Goal: Task Accomplishment & Management: Manage account settings

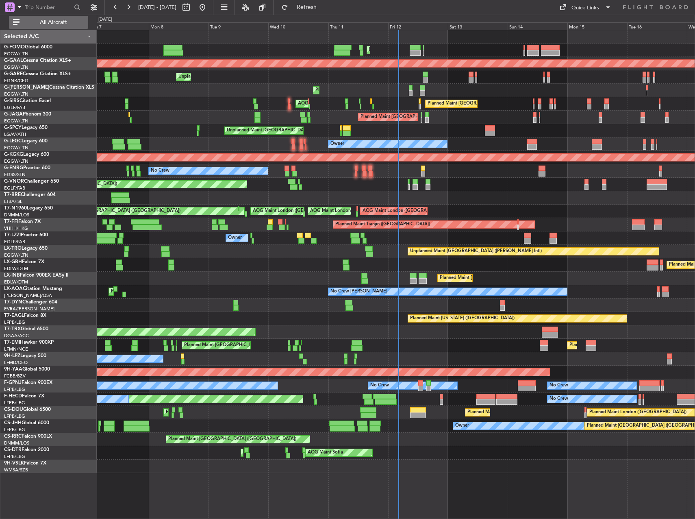
click at [30, 23] on span "All Aircraft" at bounding box center [53, 23] width 65 height 6
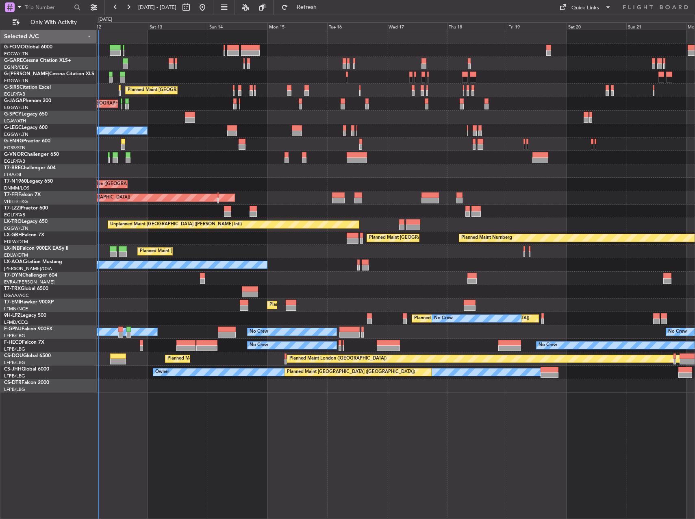
click at [249, 120] on div "Planned Maint [GEOGRAPHIC_DATA] ([GEOGRAPHIC_DATA]) Planned Maint [GEOGRAPHIC_D…" at bounding box center [396, 211] width 598 height 362
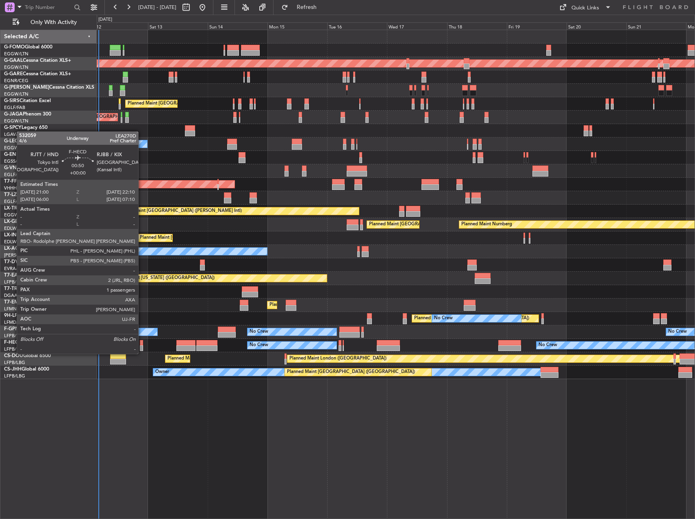
click at [142, 346] on div at bounding box center [141, 348] width 3 height 6
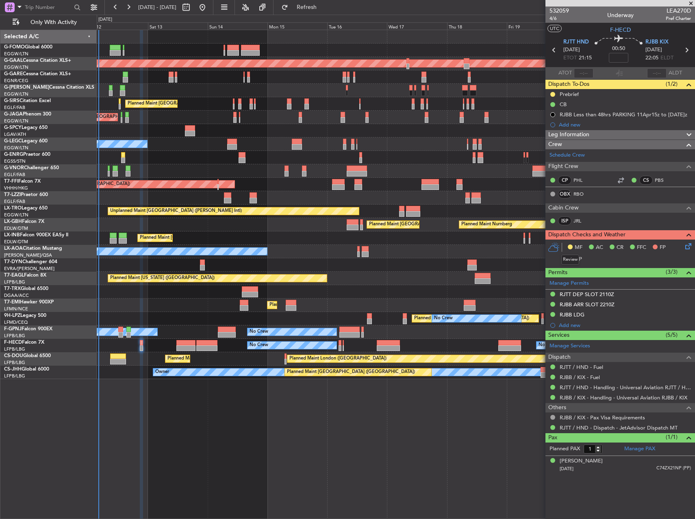
click at [570, 246] on button at bounding box center [570, 246] width 5 height 5
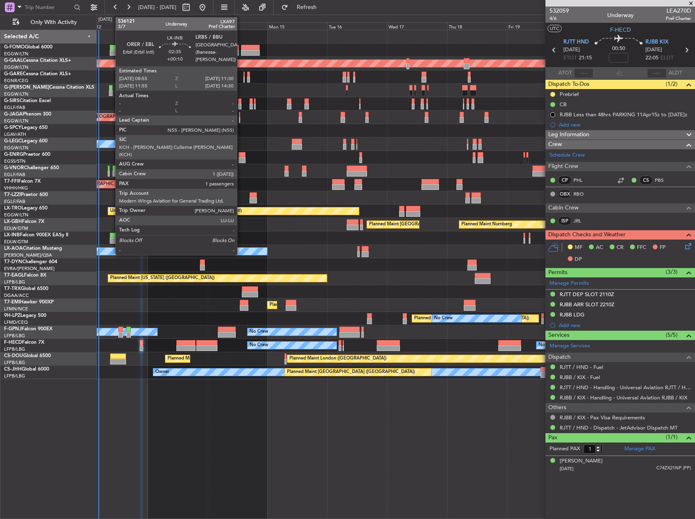
click at [111, 239] on div at bounding box center [113, 241] width 7 height 6
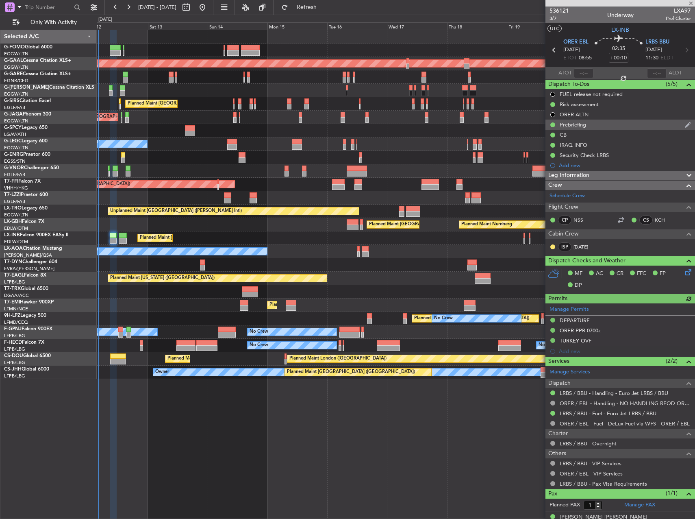
click at [578, 124] on div "Prebriefing" at bounding box center [573, 124] width 26 height 7
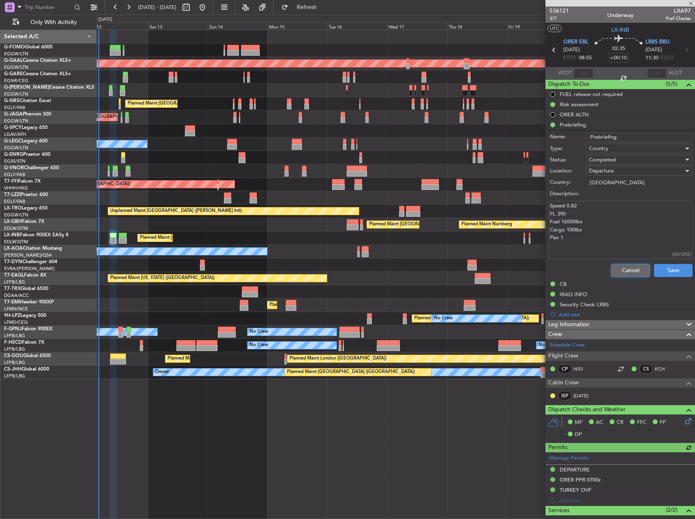
click at [615, 272] on button "Cancel" at bounding box center [631, 270] width 39 height 13
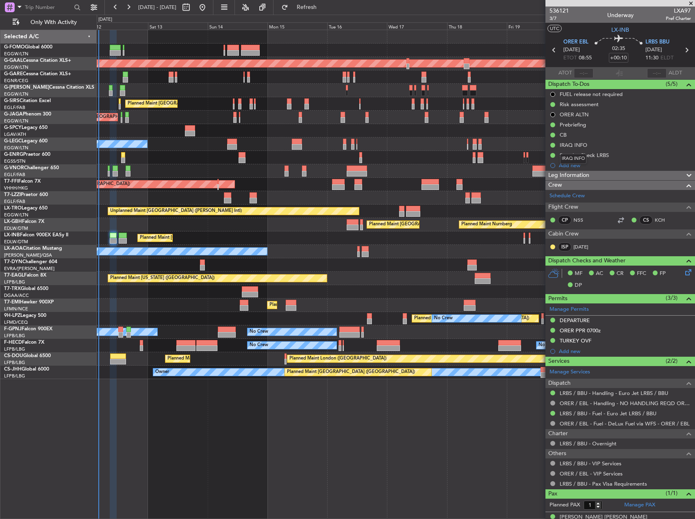
click at [582, 156] on div "IRAQ INFO" at bounding box center [573, 159] width 26 height 10
click at [570, 142] on div "IRAQ INFO" at bounding box center [574, 145] width 28 height 7
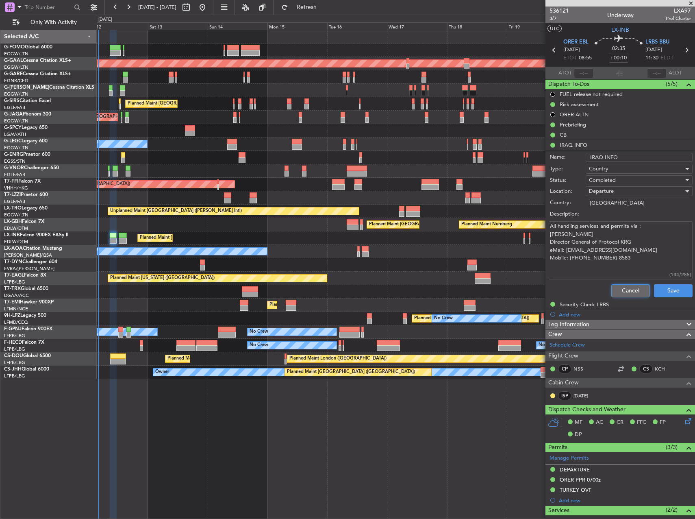
click at [631, 295] on button "Cancel" at bounding box center [631, 290] width 39 height 13
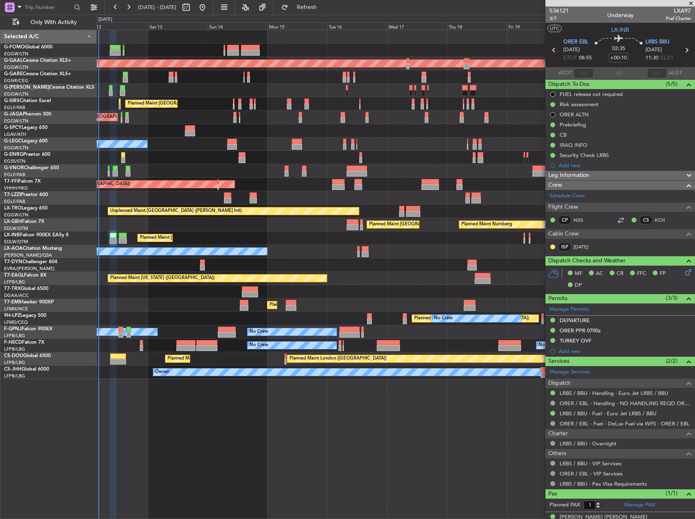
click at [572, 175] on span "Leg Information" at bounding box center [569, 175] width 41 height 9
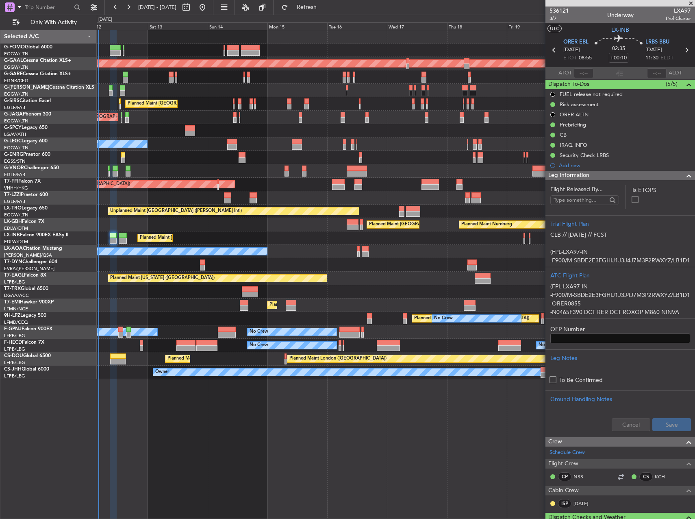
click at [572, 175] on span "Leg Information" at bounding box center [569, 175] width 41 height 9
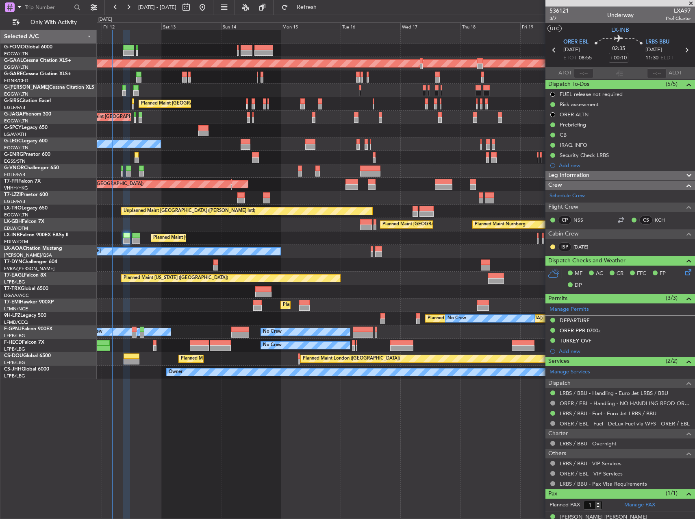
click at [140, 262] on div at bounding box center [396, 264] width 598 height 13
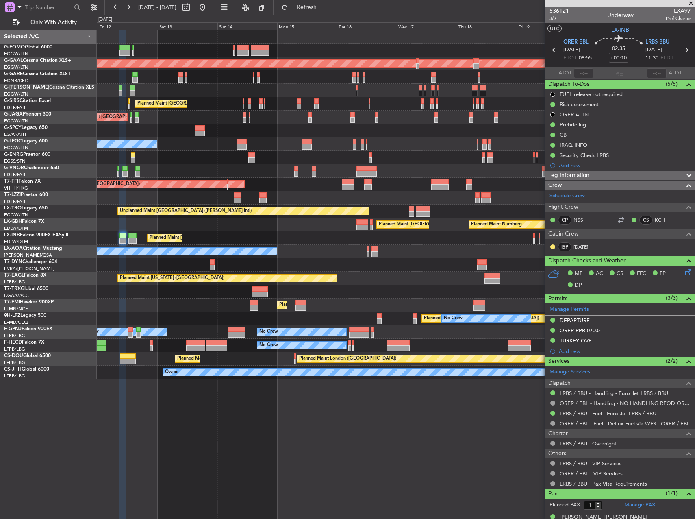
click at [605, 172] on div "Leg Information" at bounding box center [621, 175] width 150 height 9
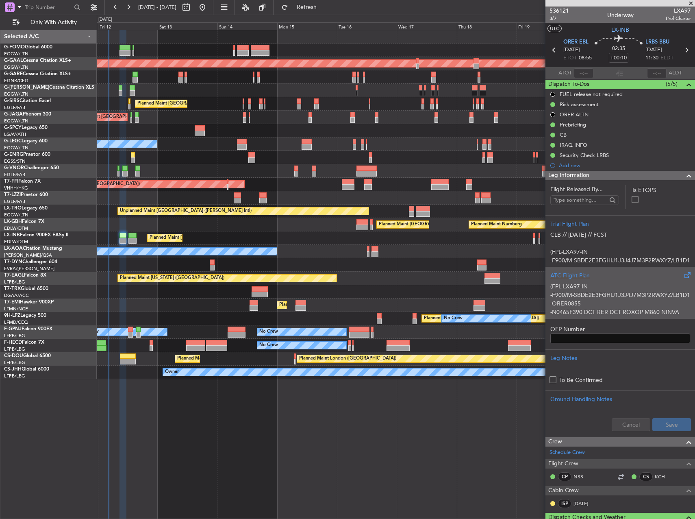
click at [623, 298] on p "-F900/M-SBDE2E3FGHIJ1J3J4J7M3P2RWXYZ/LB1D1" at bounding box center [621, 295] width 140 height 9
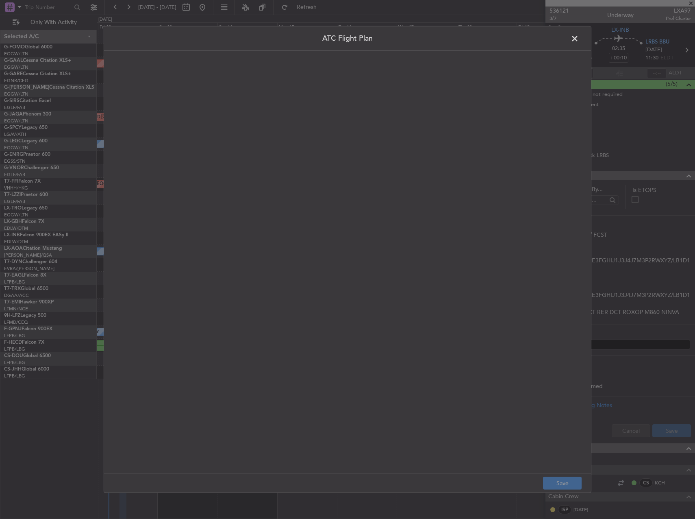
click at [331, 183] on quill-editor at bounding box center [347, 253] width 471 height 389
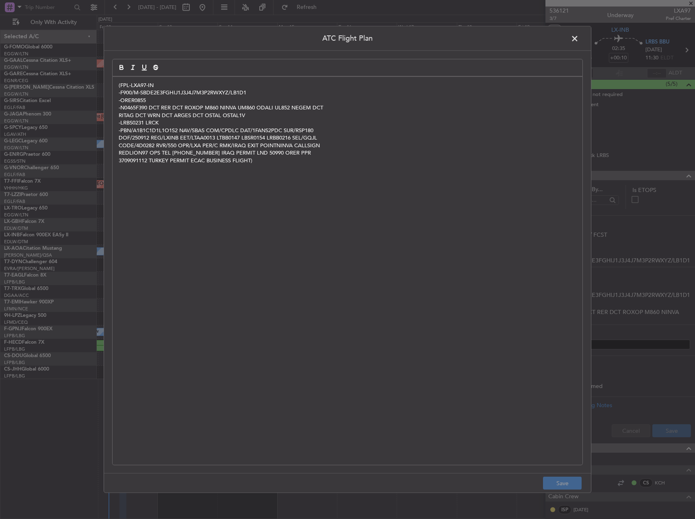
click at [322, 170] on div "(FPL-LXA97-IN -F900/M-SBDE2E3FGHIJ1J3J4J7M3P2RWXYZ/LB1D1 -ORER0855 -N0465F390 D…" at bounding box center [348, 271] width 470 height 388
click at [560, 486] on button "Save" at bounding box center [562, 483] width 39 height 13
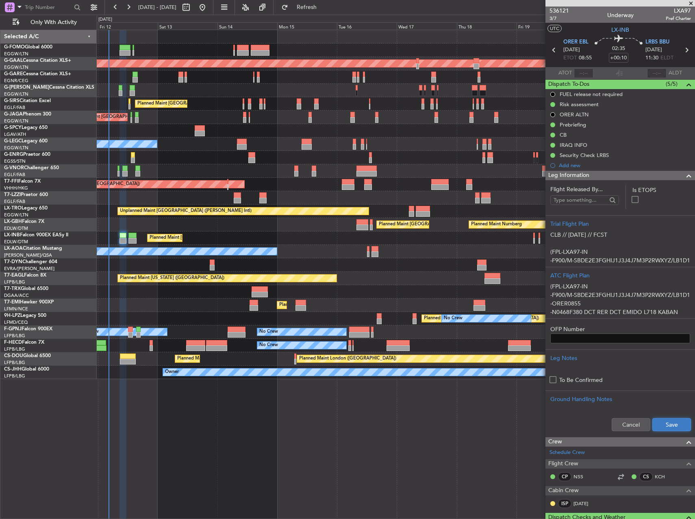
click at [676, 424] on button "Save" at bounding box center [672, 424] width 39 height 13
click at [356, 290] on div "Planned Maint [GEOGRAPHIC_DATA] ([GEOGRAPHIC_DATA])" at bounding box center [396, 291] width 598 height 13
click at [560, 20] on mat-tooltip-component "Trip Number" at bounding box center [559, 26] width 40 height 22
click at [589, 18] on div "536121 3/7 Underway LXA97 Pref Charter" at bounding box center [621, 15] width 150 height 16
click at [552, 16] on mat-tooltip-component "Trip Number" at bounding box center [559, 26] width 40 height 22
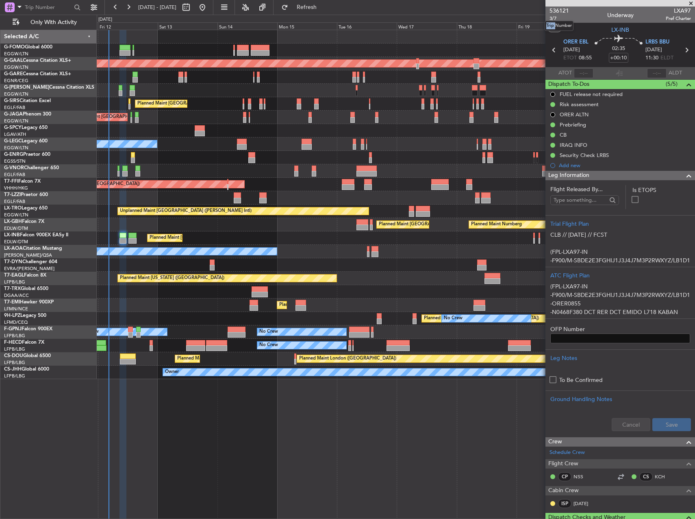
click at [552, 16] on mat-tooltip-component "Trip Number" at bounding box center [559, 26] width 40 height 22
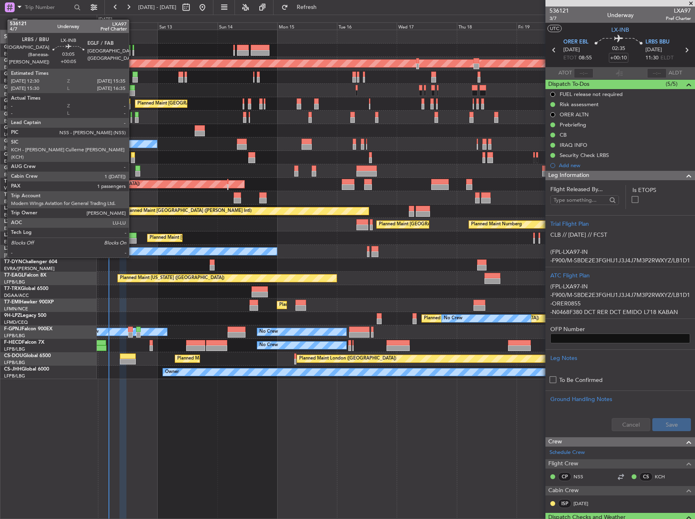
click at [133, 242] on div at bounding box center [132, 241] width 8 height 6
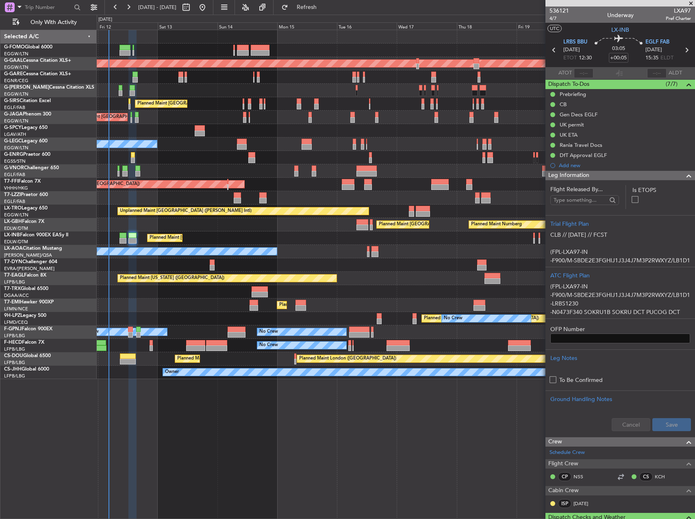
click at [551, 19] on mat-tooltip-component "Trip Number" at bounding box center [559, 26] width 40 height 22
click at [552, 20] on span "4/7" at bounding box center [560, 18] width 20 height 7
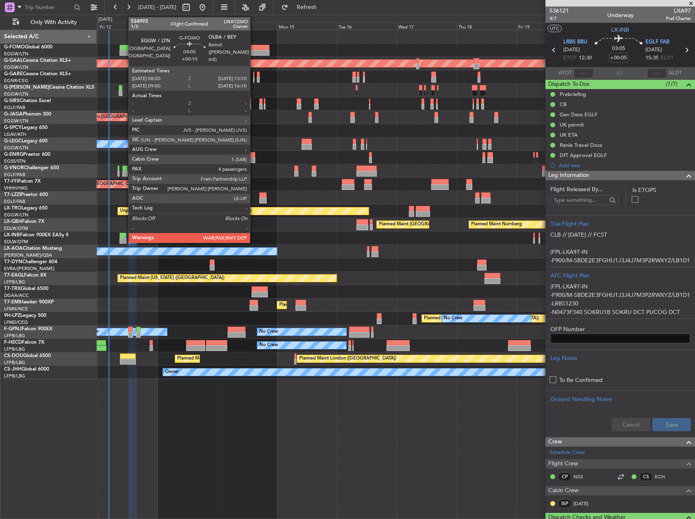
click at [124, 51] on div at bounding box center [125, 53] width 11 height 6
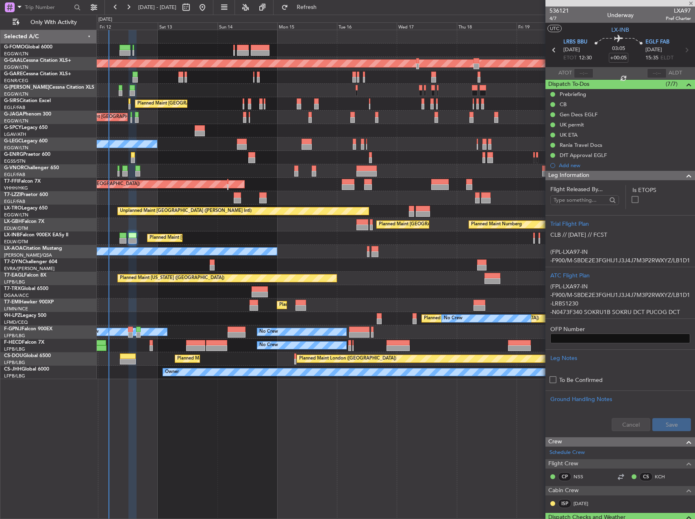
type input "+00:10"
type input "4"
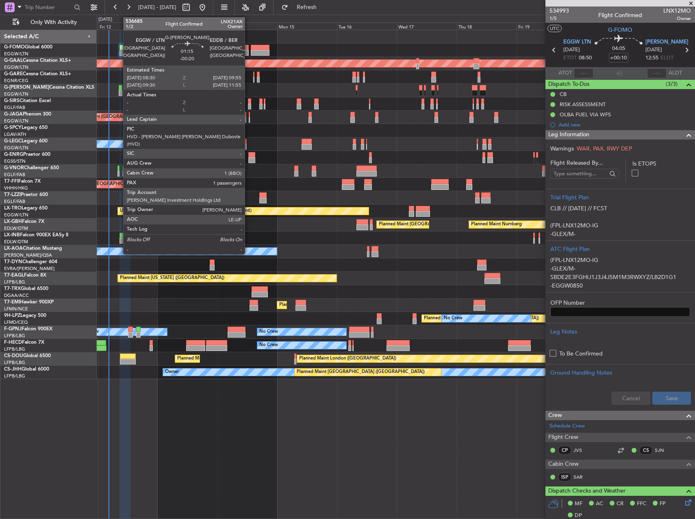
click at [119, 91] on div at bounding box center [121, 93] width 4 height 6
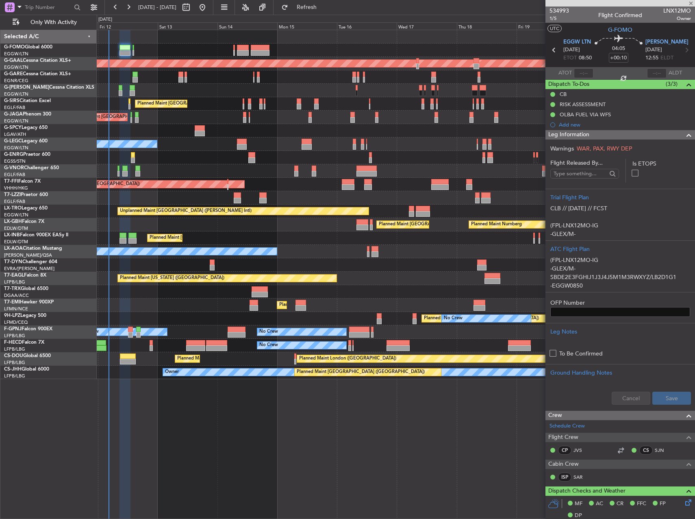
type input "-00:20"
type input "1"
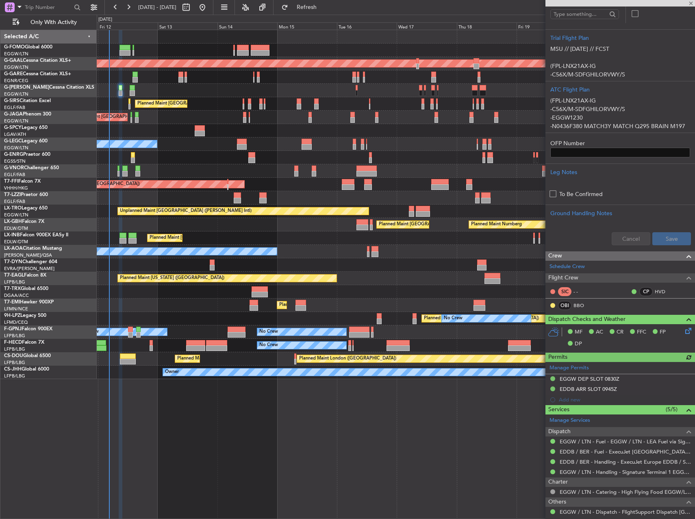
scroll to position [163, 0]
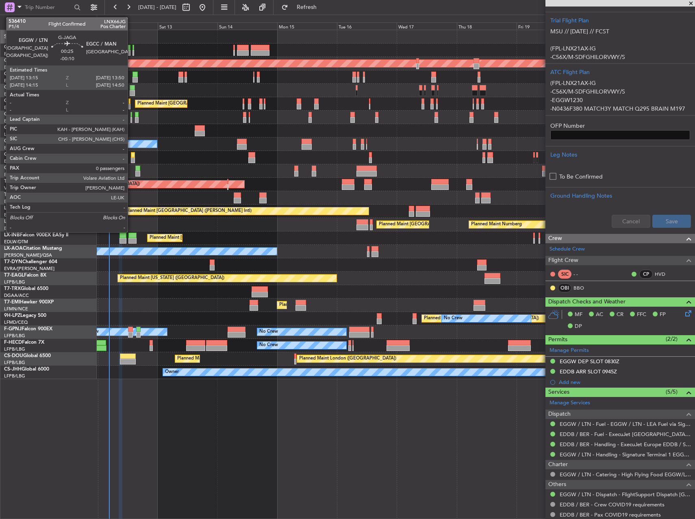
click at [131, 119] on div at bounding box center [132, 120] width 2 height 6
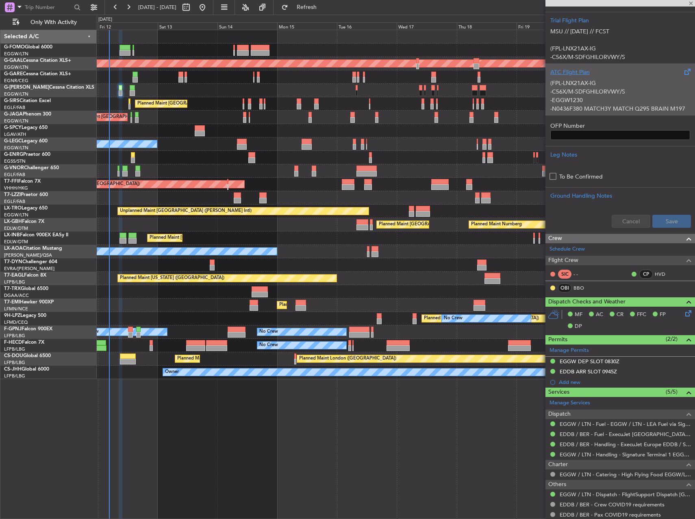
type input "-00:10"
type input "0"
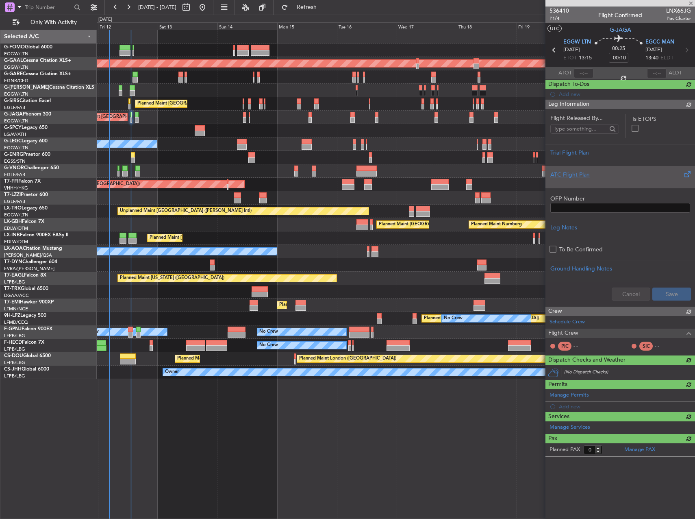
scroll to position [0, 0]
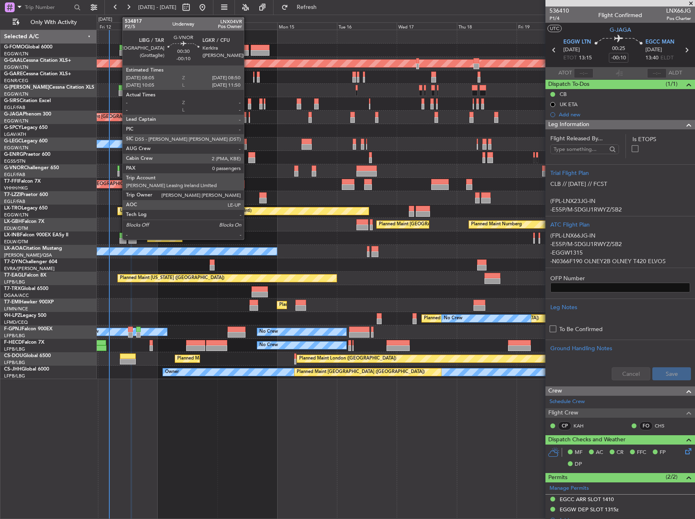
click at [118, 169] on div at bounding box center [119, 168] width 2 height 6
